Goal: Find contact information: Find contact information

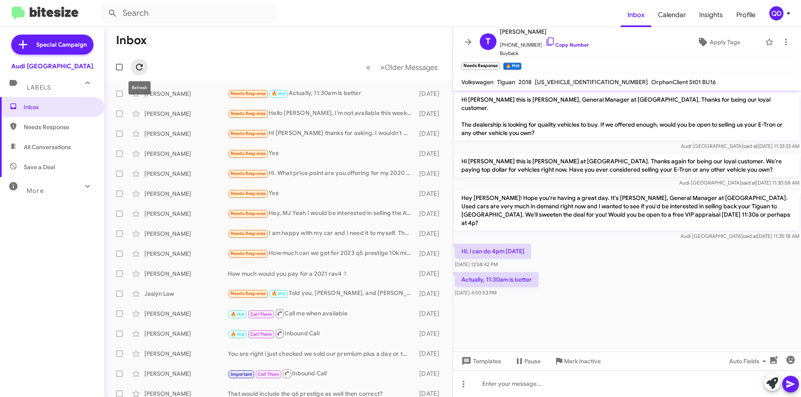
click at [140, 68] on icon at bounding box center [139, 67] width 10 height 10
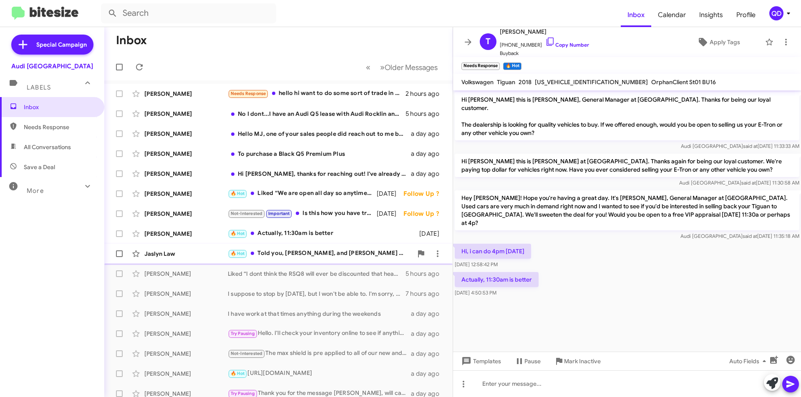
click at [314, 255] on div "🔥 Hot Told you, [PERSON_NAME], and [PERSON_NAME] was coming in [DATE] at 9 and …" at bounding box center [320, 254] width 185 height 10
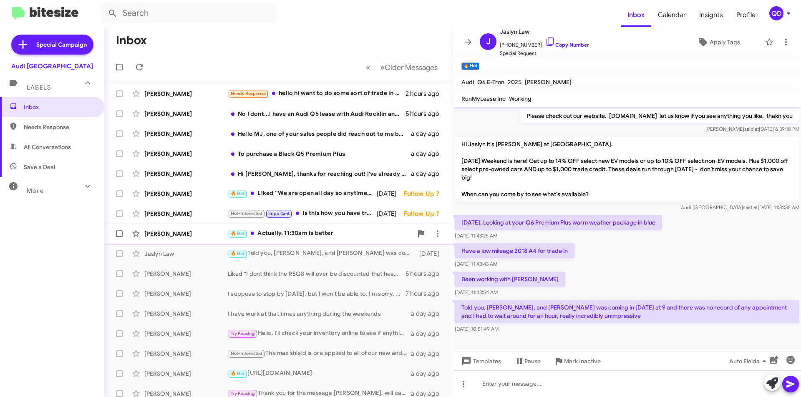
click at [311, 234] on div "🔥 Hot Actually, 11:30am is better" at bounding box center [320, 234] width 185 height 10
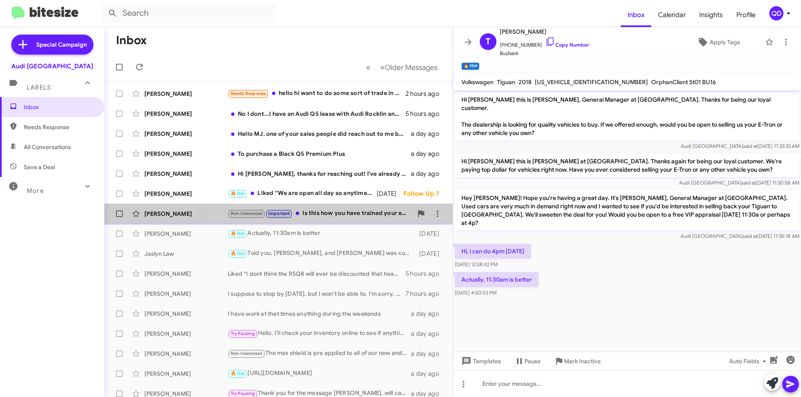
click at [330, 211] on div "Not-Interested Important Is this how you have trained your employees to treat c…" at bounding box center [320, 214] width 185 height 10
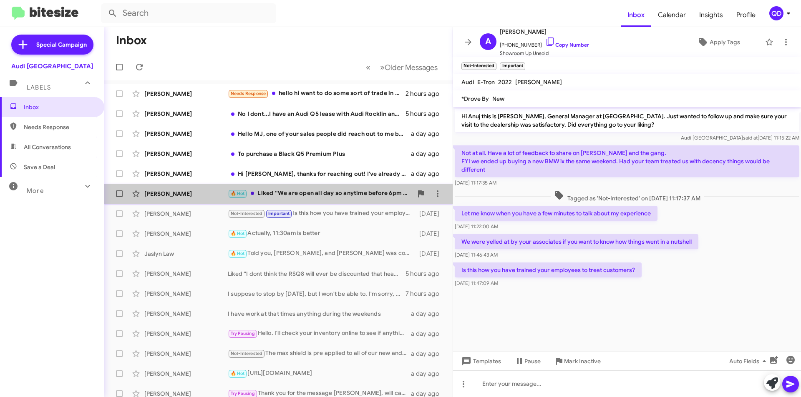
click at [329, 193] on div "🔥 Hot Liked “We are open all day so anytime before 6pm I would say.”" at bounding box center [320, 194] width 185 height 10
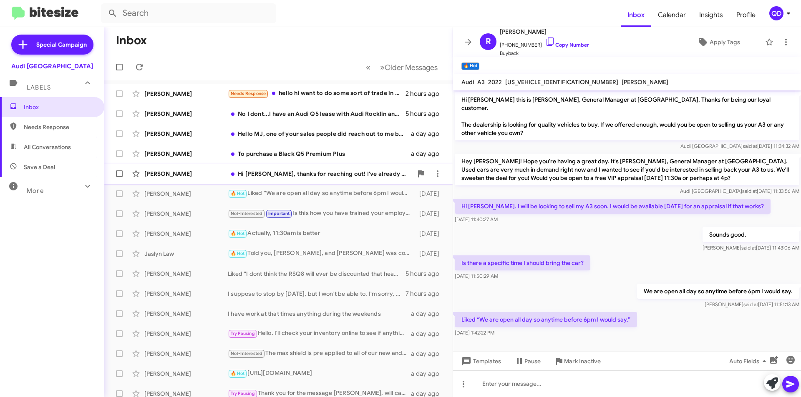
click at [288, 173] on div "Hi [PERSON_NAME], thanks for reaching out! I've already come in and checked out…" at bounding box center [320, 174] width 185 height 8
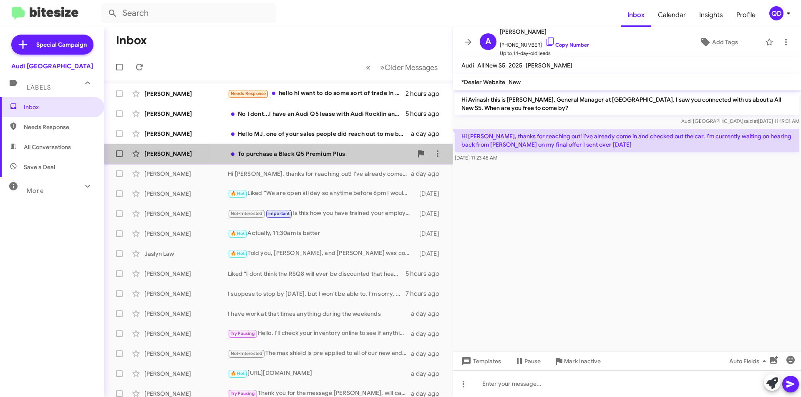
click at [293, 156] on div "To purchase a Black Q5 Premium Plus" at bounding box center [320, 154] width 185 height 8
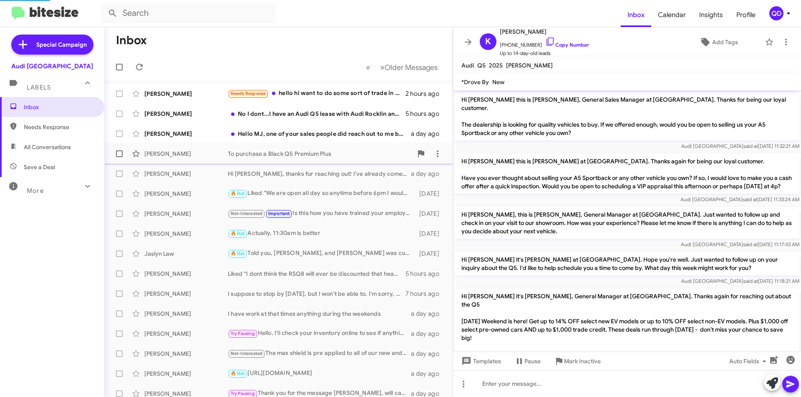
scroll to position [93, 0]
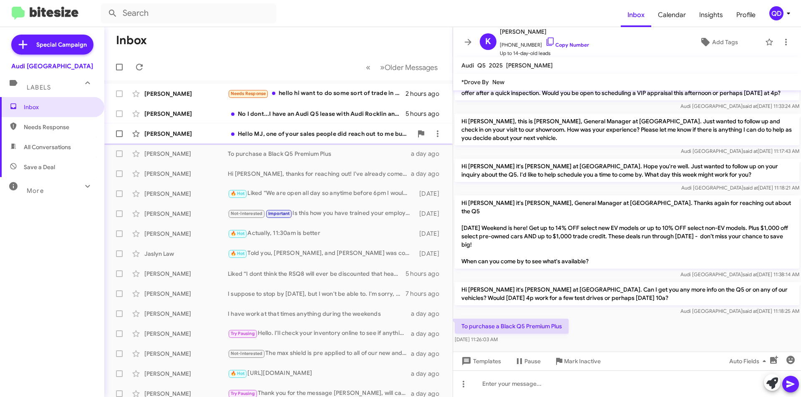
click at [331, 137] on div "Hello MJ, one of your sales people did reach out to me but didn't have the inte…" at bounding box center [320, 134] width 185 height 8
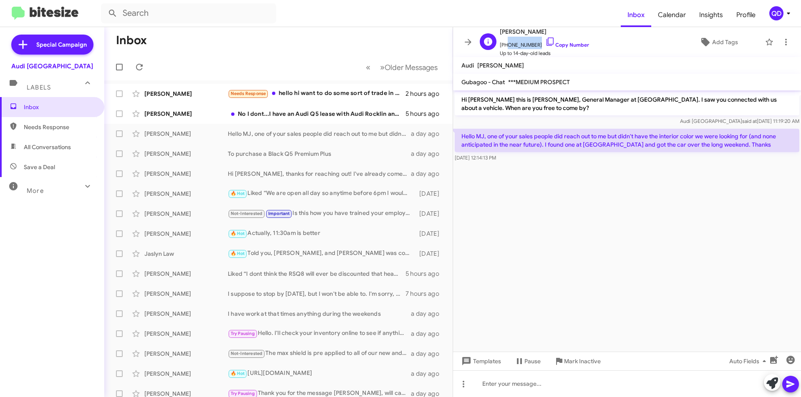
drag, startPoint x: 535, startPoint y: 45, endPoint x: 505, endPoint y: 45, distance: 29.6
click at [505, 45] on span "[PHONE_NUMBER] Copy Number" at bounding box center [544, 43] width 89 height 13
copy span "4088389071"
click at [309, 115] on div "No I dont...I have an Audi Q5 lease with Audi Rocklin and it is ending [DATE] s…" at bounding box center [320, 114] width 185 height 8
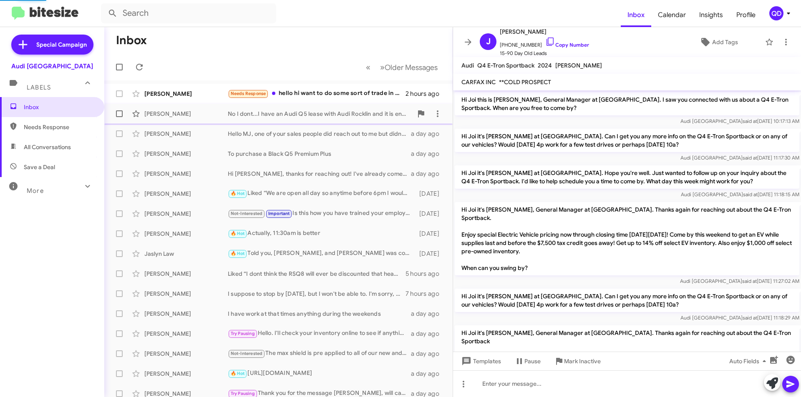
scroll to position [141, 0]
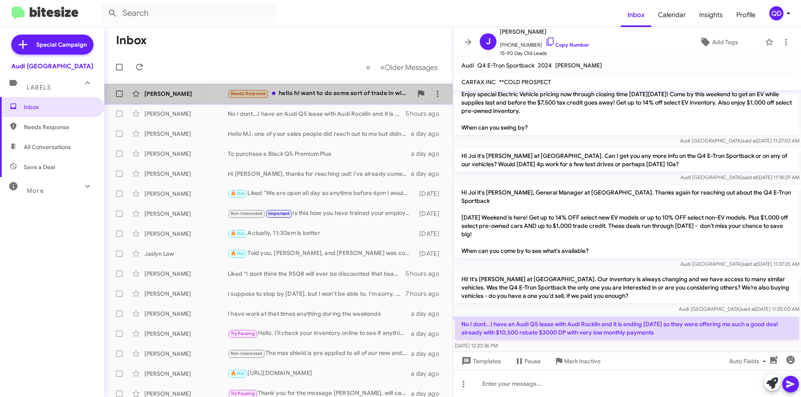
click at [315, 89] on div "Needs Response hello hi want to do some sort of trade in with my 2016 [PERSON_N…" at bounding box center [320, 94] width 185 height 10
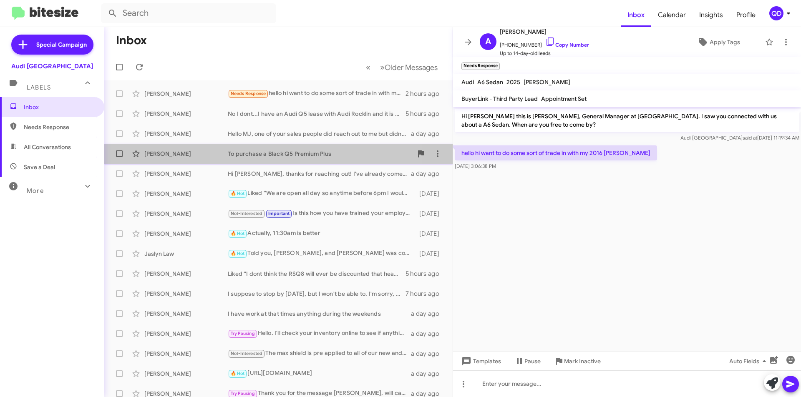
click at [282, 156] on div "To purchase a Black Q5 Premium Plus" at bounding box center [320, 154] width 185 height 8
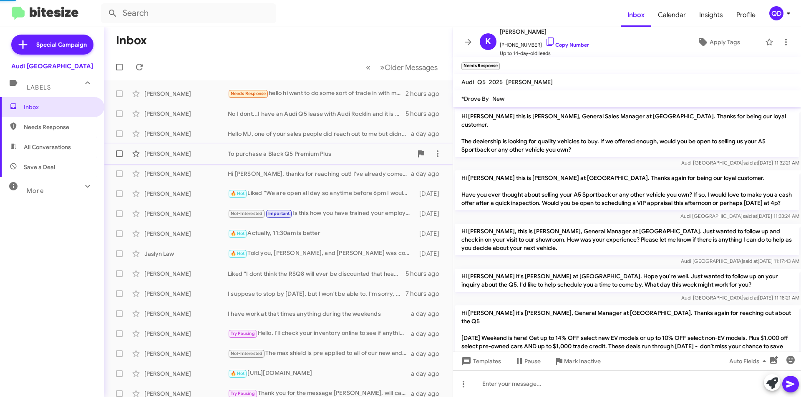
scroll to position [93, 0]
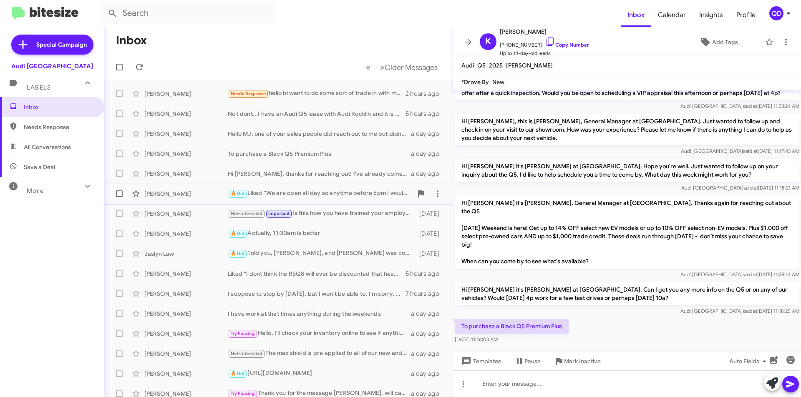
click at [299, 196] on div "🔥 Hot Liked “We are open all day so anytime before 6pm I would say.”" at bounding box center [320, 194] width 185 height 10
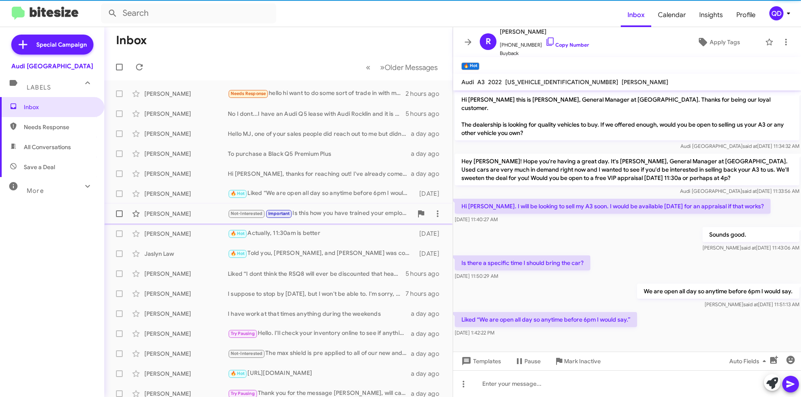
click at [330, 214] on div "Not-Interested Important Is this how you have trained your employees to treat c…" at bounding box center [320, 214] width 185 height 10
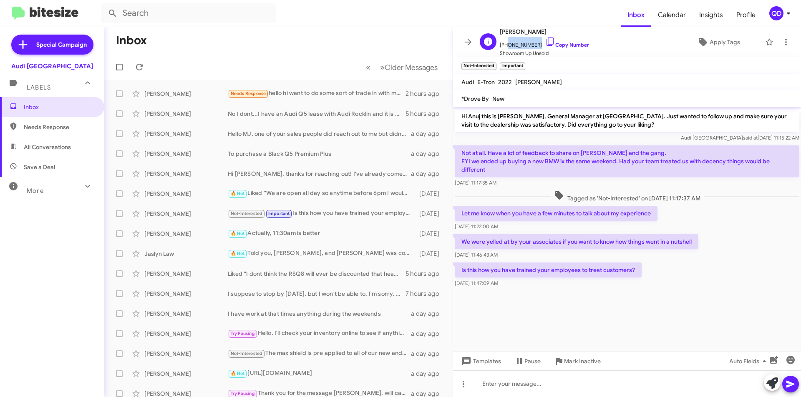
drag, startPoint x: 535, startPoint y: 45, endPoint x: 505, endPoint y: 44, distance: 30.0
click at [505, 44] on span "[PHONE_NUMBER] Copy Number" at bounding box center [544, 43] width 89 height 13
copy span "6083200264"
click at [143, 70] on icon at bounding box center [139, 67] width 10 height 10
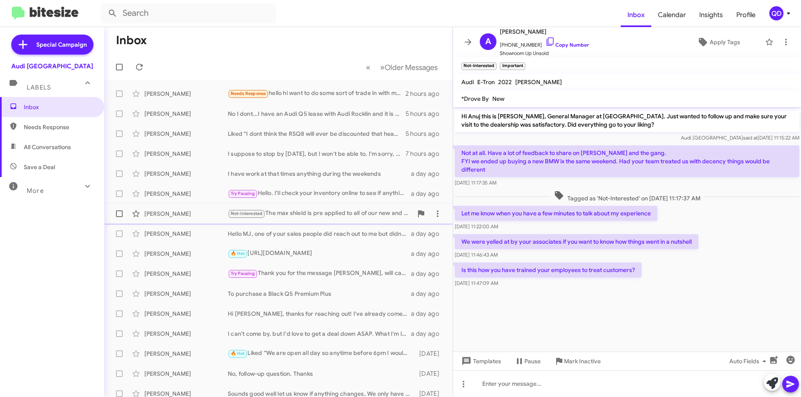
click at [321, 218] on div "Not-Interested The max shield is pre applied to all of our new and pre-owned ca…" at bounding box center [320, 214] width 185 height 10
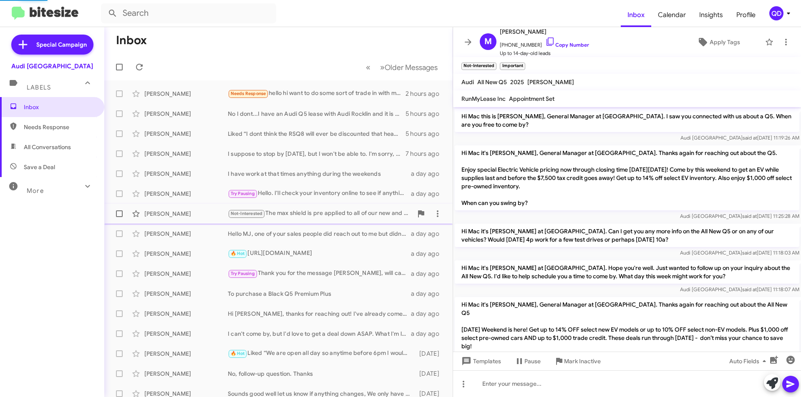
scroll to position [180, 0]
